Goal: Information Seeking & Learning: Learn about a topic

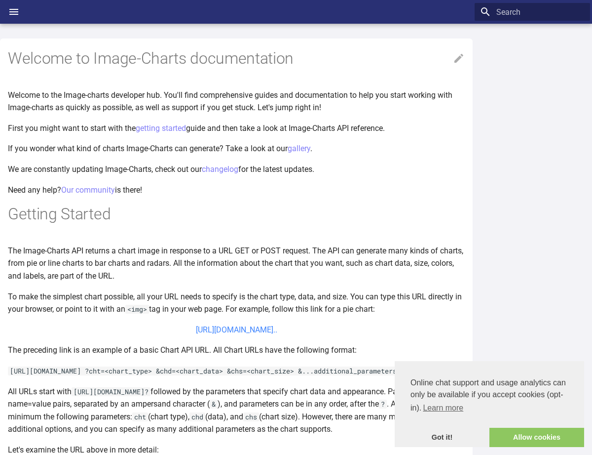
click at [261, 326] on link "[URL][DOMAIN_NAME].." at bounding box center [236, 329] width 81 height 9
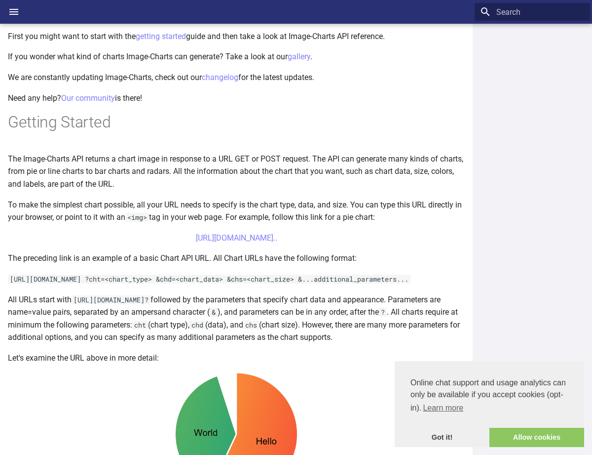
scroll to position [106, 0]
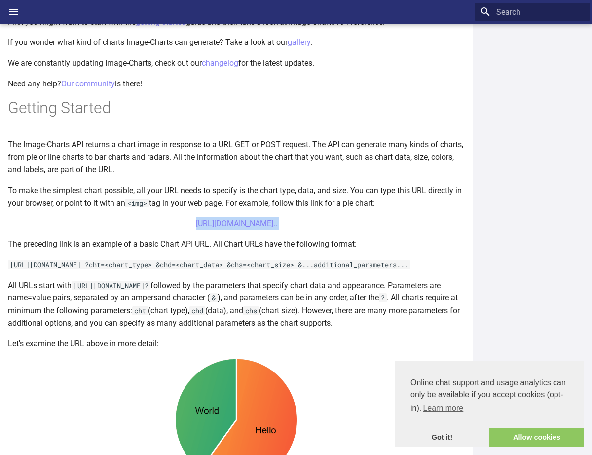
drag, startPoint x: 52, startPoint y: 223, endPoint x: 246, endPoint y: 232, distance: 194.2
click at [246, 232] on article "Welcome to Image-Charts documentation Welcome to the Image-charts developer hub…" at bounding box center [236, 333] width 457 height 803
copy article "[URL][DOMAIN_NAME].."
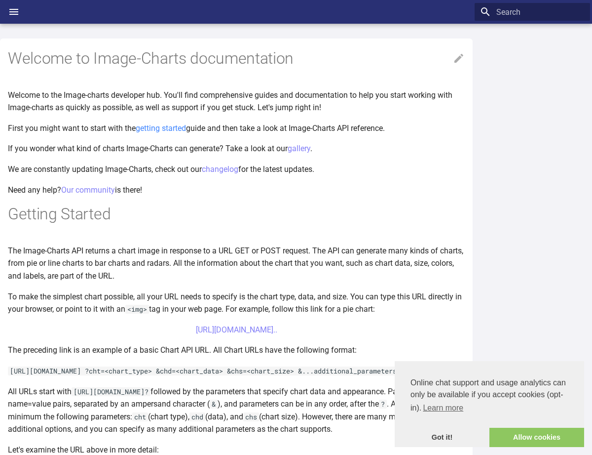
click at [182, 126] on link "getting started" at bounding box center [161, 127] width 50 height 9
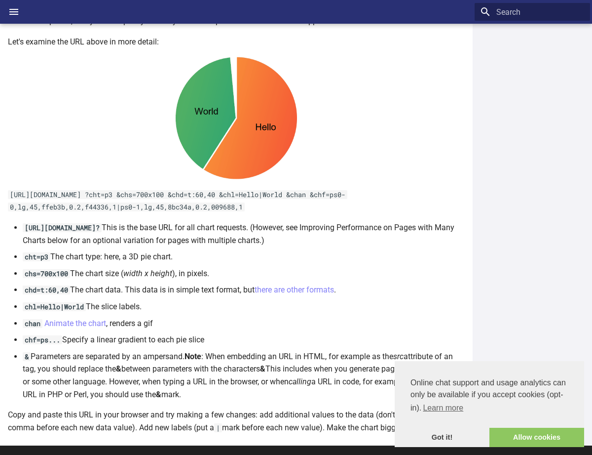
scroll to position [409, 0]
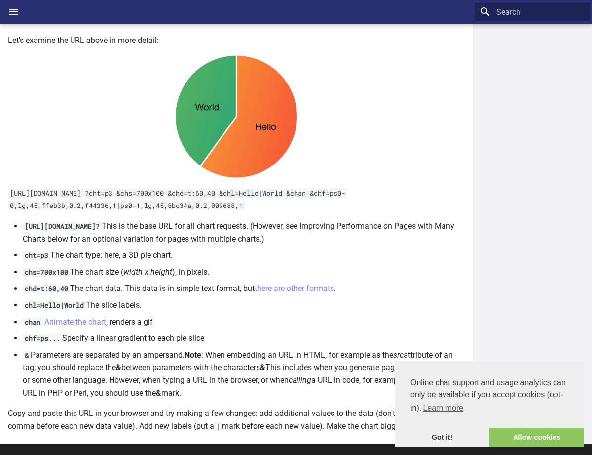
drag, startPoint x: 25, startPoint y: 237, endPoint x: 150, endPoint y: 241, distance: 125.0
click at [102, 231] on code "https://image-charts.com/chart?" at bounding box center [62, 226] width 79 height 9
copy code "https://image-charts.com/chart?"
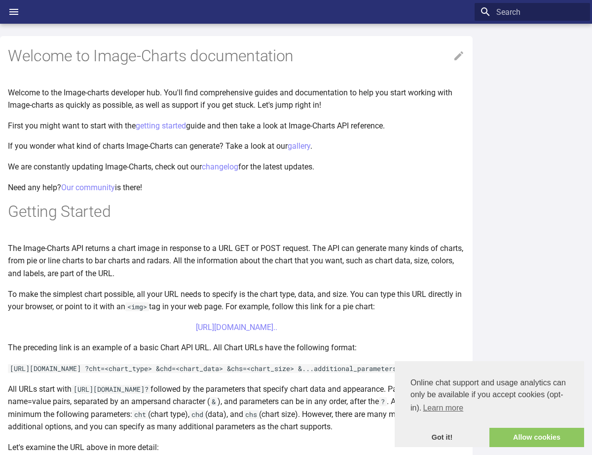
scroll to position [0, 0]
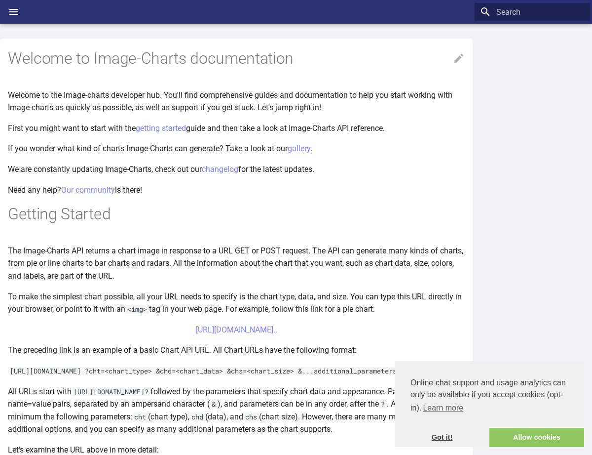
click at [436, 440] on link "Got it!" at bounding box center [442, 438] width 95 height 20
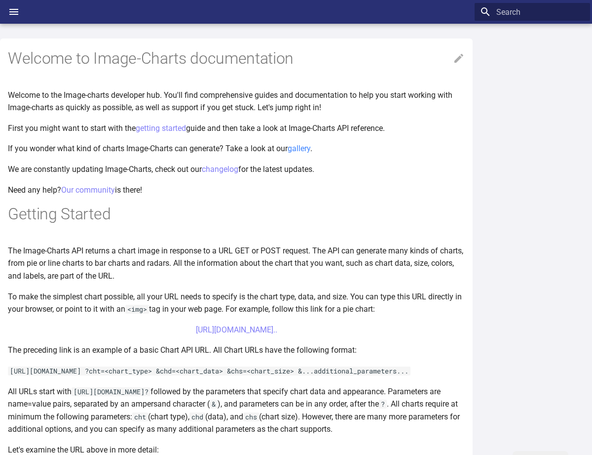
click at [307, 150] on link "gallery" at bounding box center [299, 148] width 23 height 9
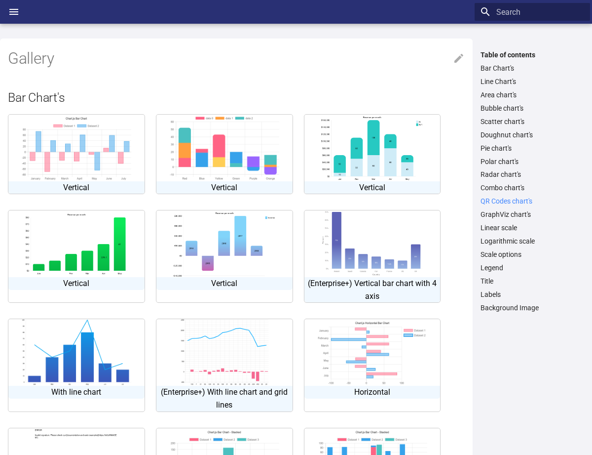
click at [491, 203] on link "QR Codes chart's" at bounding box center [533, 200] width 104 height 9
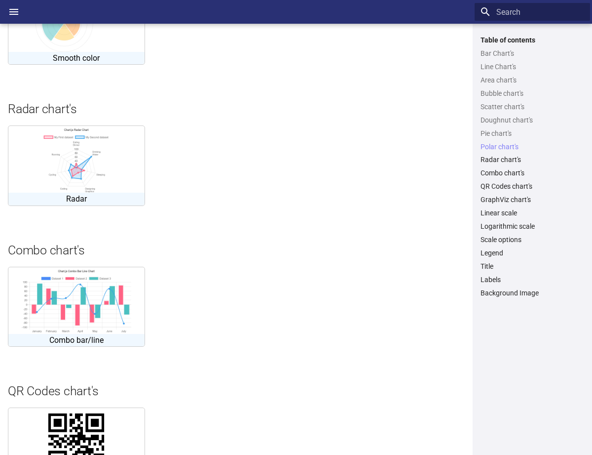
scroll to position [1850, 0]
click at [510, 64] on link "Line Chart's" at bounding box center [533, 66] width 104 height 9
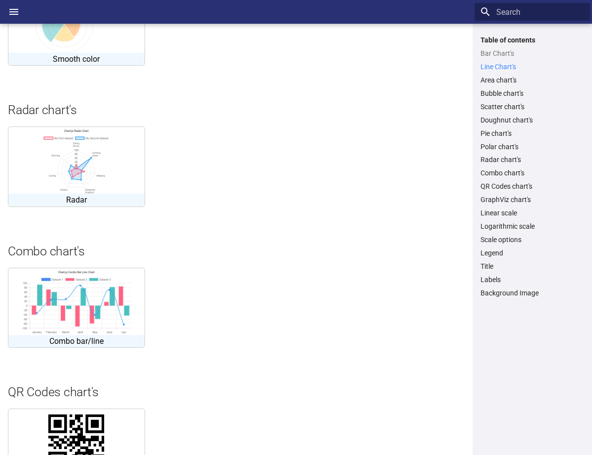
scroll to position [606, 0]
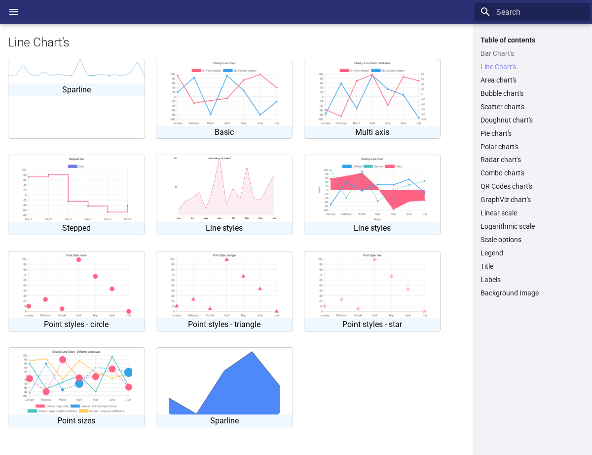
click at [339, 197] on img at bounding box center [372, 188] width 111 height 67
